Goal: Information Seeking & Learning: Find specific page/section

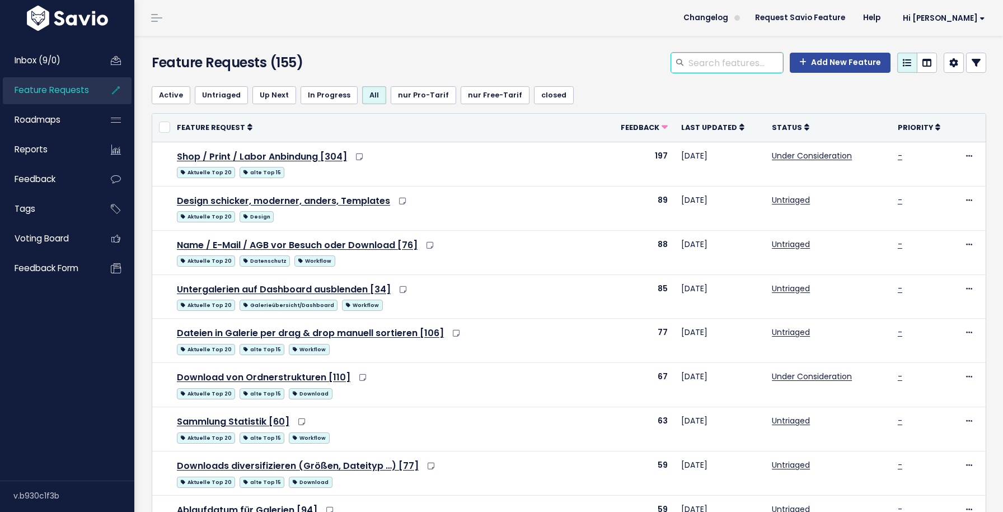
click at [742, 64] on input "search" at bounding box center [735, 63] width 96 height 20
type input "überschreiben"
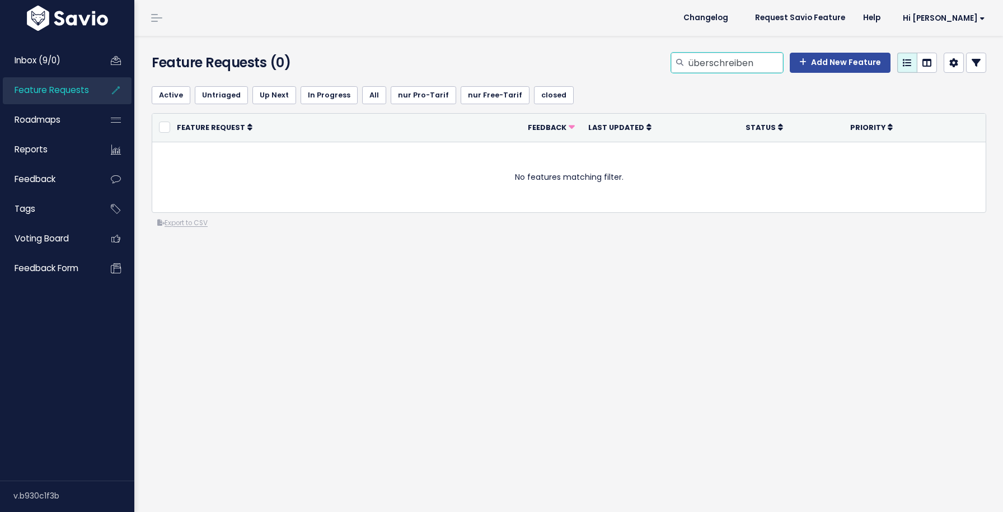
click at [742, 64] on input "überschreiben" at bounding box center [735, 63] width 96 height 20
type input "dateiname"
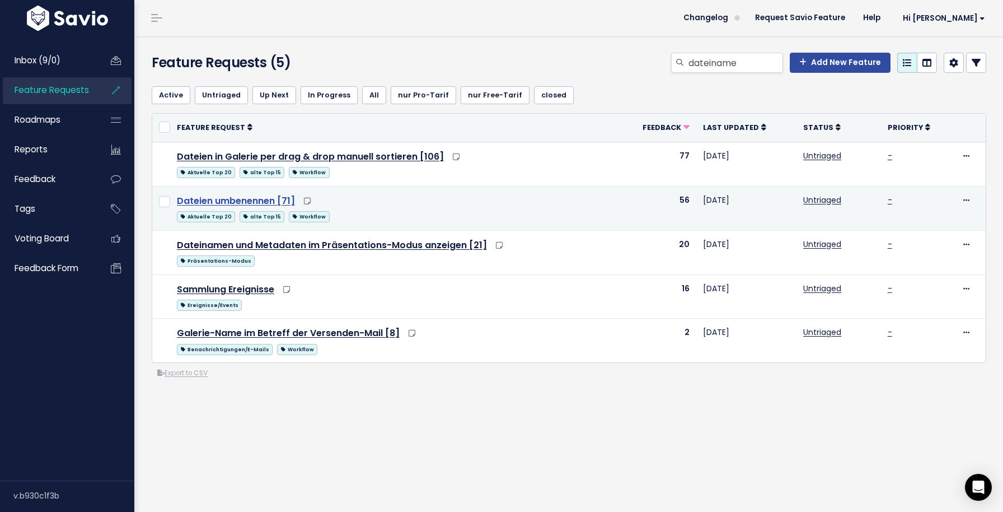
click at [273, 206] on link "Dateien umbenennen [71]" at bounding box center [236, 200] width 118 height 13
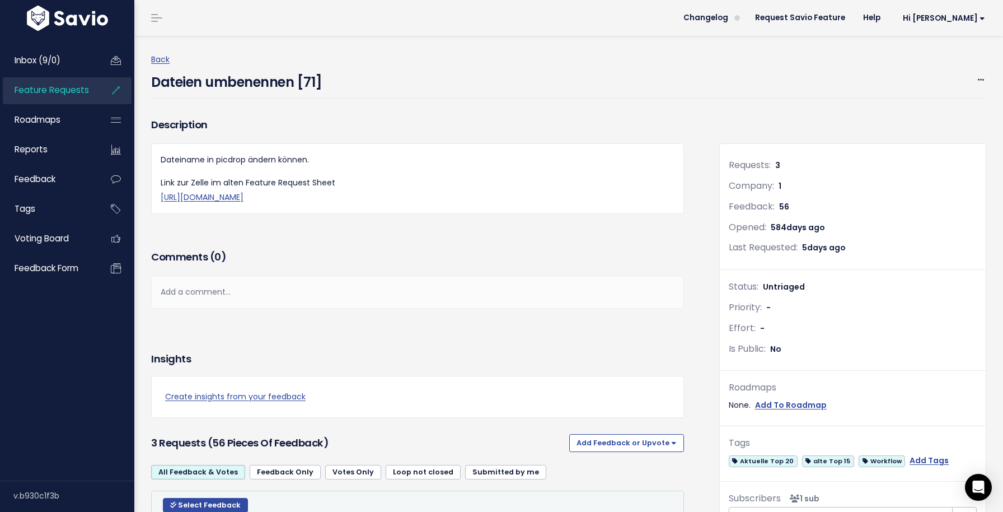
click at [436, 244] on div "Description Dateiname in picdrop ändern können. Link zur Zelle im alten Feature…" at bounding box center [418, 181] width 550 height 132
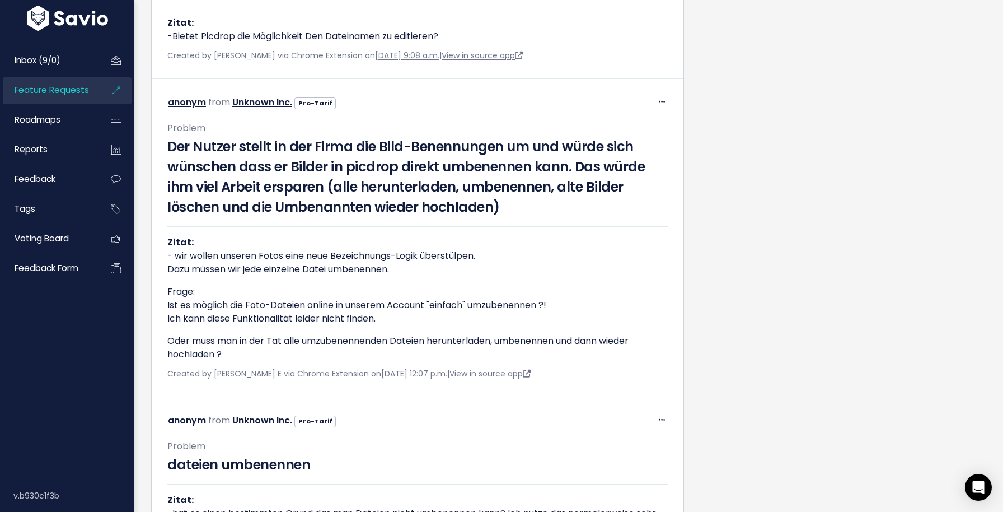
scroll to position [9398, 0]
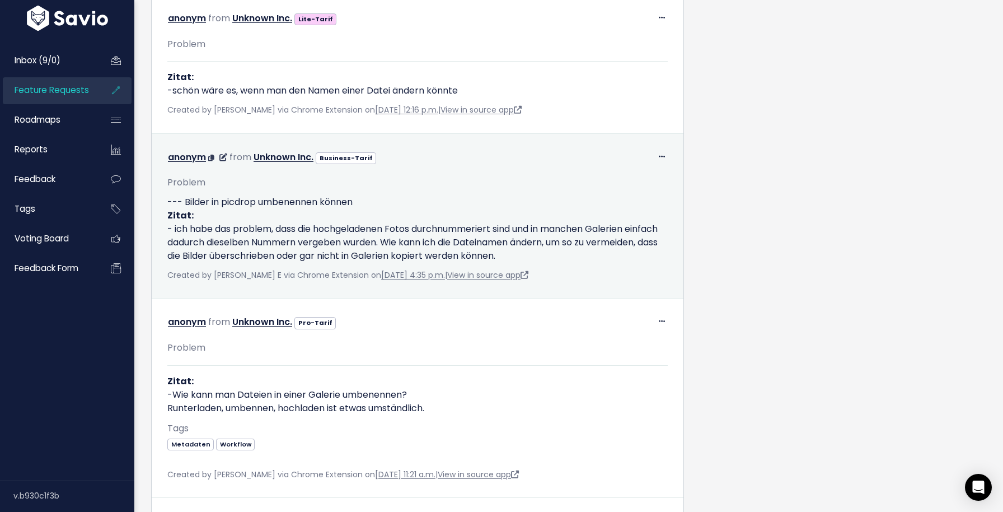
click at [440, 282] on div "Edit Return to Inbox Delete anonym from Unknown Inc. Business-Tarif" at bounding box center [417, 215] width 518 height 151
click at [441, 281] on div "Created by Julian E via Chrome Extension on Feb. 5, 2024, 4:35 p.m. | View in s…" at bounding box center [417, 275] width 500 height 14
click at [447, 278] on link "View in source app" at bounding box center [487, 274] width 81 height 11
